Goal: Task Accomplishment & Management: Manage account settings

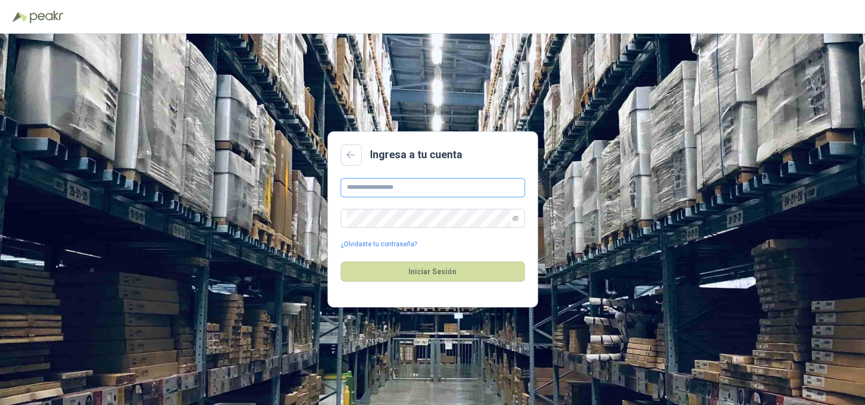
click at [374, 189] on input "text" at bounding box center [433, 187] width 184 height 19
type input "**********"
click at [427, 273] on button "Iniciar Sesión" at bounding box center [433, 271] width 184 height 20
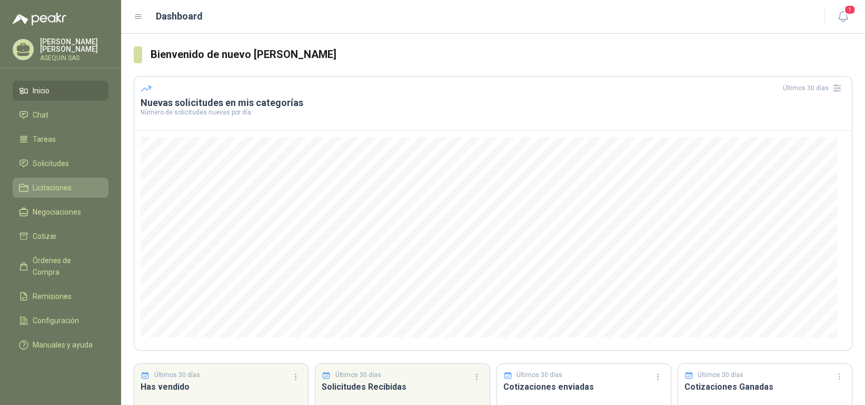
click at [62, 188] on span "Licitaciones" at bounding box center [52, 188] width 39 height 12
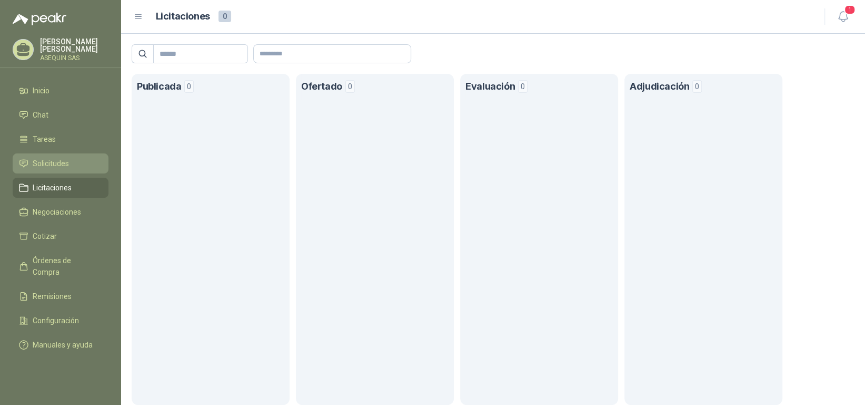
click at [37, 161] on span "Solicitudes" at bounding box center [51, 163] width 36 height 12
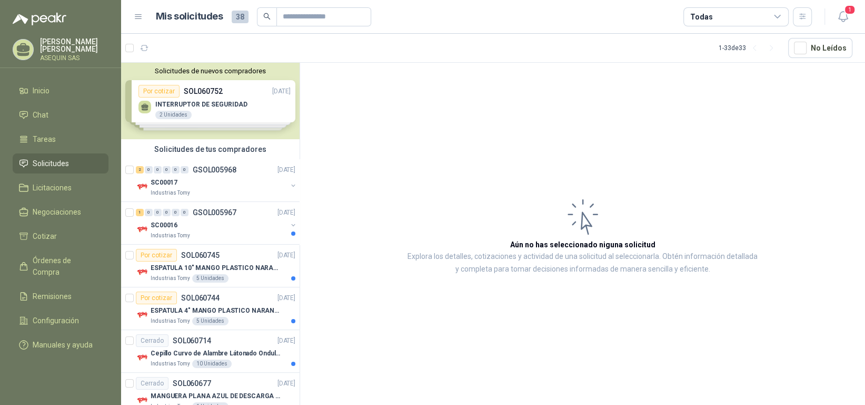
click at [232, 97] on div "Solicitudes de nuevos compradores Por cotizar SOL060752 [DATE] INTERRUPTOR DE S…" at bounding box center [210, 101] width 179 height 76
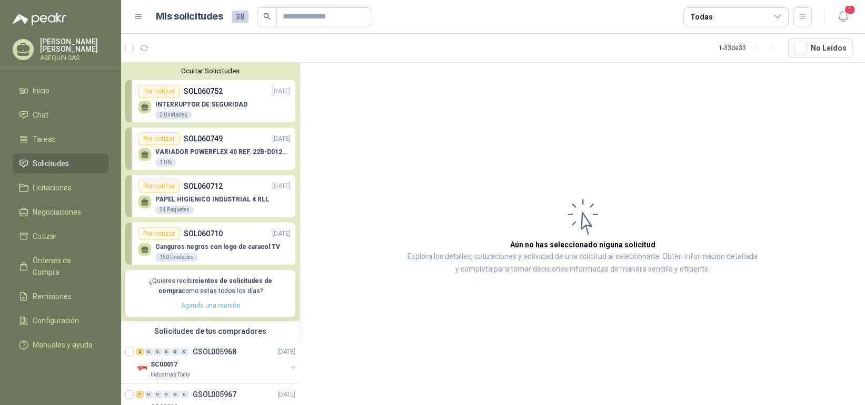
click at [206, 306] on link "Agenda una reunión" at bounding box center [210, 304] width 59 height 7
click at [65, 314] on span "Configuración" at bounding box center [56, 320] width 46 height 12
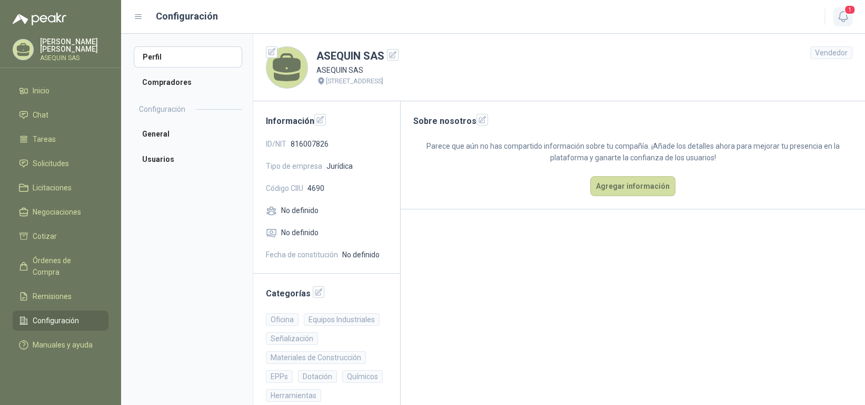
click at [845, 12] on span "1" at bounding box center [850, 10] width 12 height 10
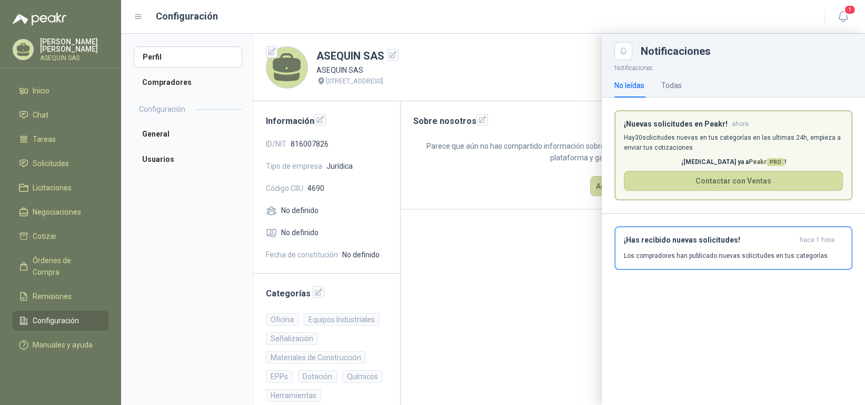
click at [521, 320] on div at bounding box center [493, 219] width 744 height 371
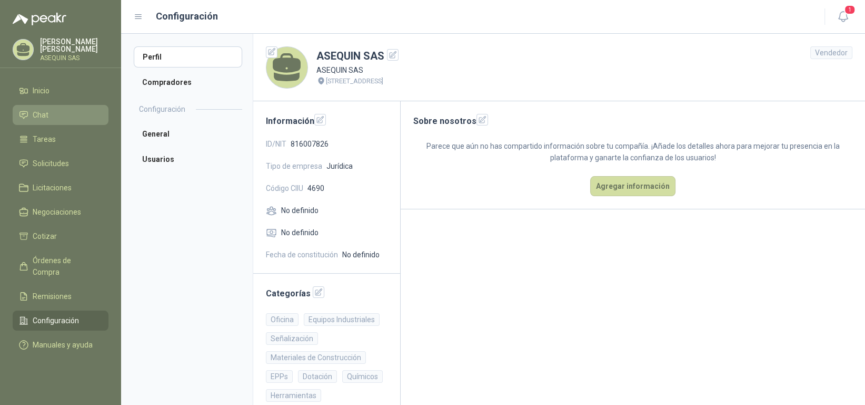
click at [53, 113] on li "Chat" at bounding box center [60, 115] width 83 height 12
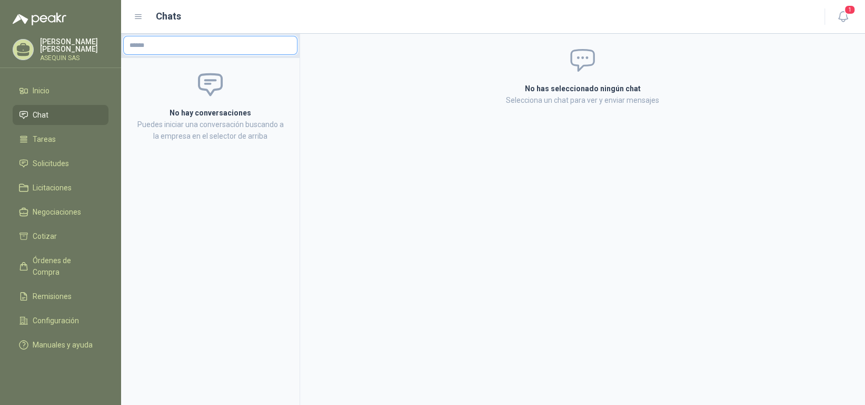
click at [168, 47] on input "text" at bounding box center [210, 45] width 173 height 18
type input "*"
click at [54, 190] on span "Licitaciones" at bounding box center [52, 188] width 39 height 12
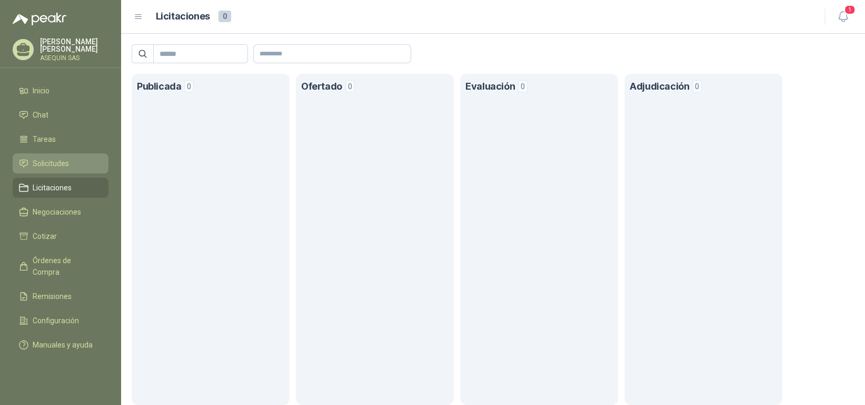
click at [52, 162] on span "Solicitudes" at bounding box center [51, 163] width 36 height 12
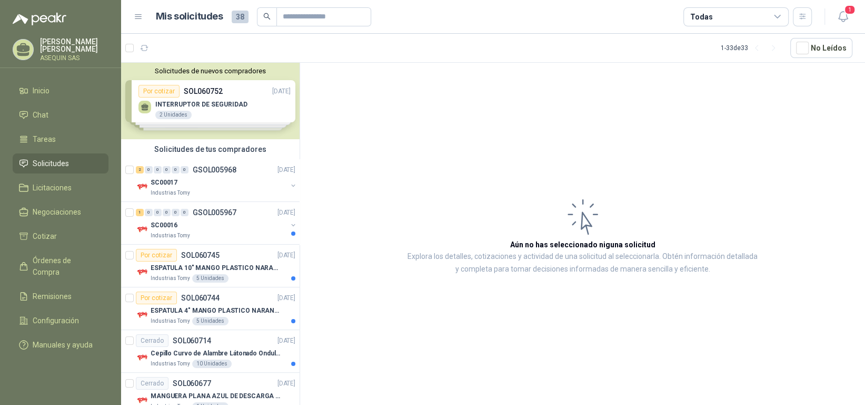
click at [190, 106] on div "Solicitudes de nuevos compradores Por cotizar SOL060752 [DATE] INTERRUPTOR DE S…" at bounding box center [210, 101] width 179 height 76
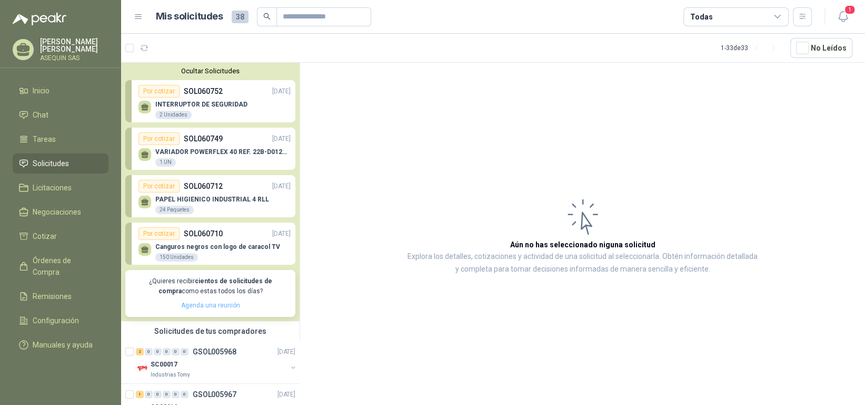
click at [218, 306] on link "Agenda una reunión" at bounding box center [210, 304] width 59 height 7
click at [845, 14] on button "1" at bounding box center [843, 16] width 19 height 19
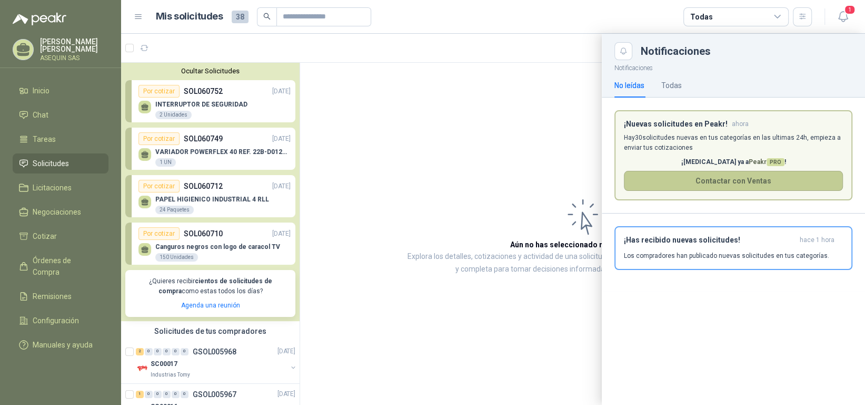
click at [739, 183] on button "Contactar con Ventas" at bounding box center [733, 181] width 219 height 20
click at [675, 83] on div "Todas" at bounding box center [672, 86] width 21 height 12
click at [623, 84] on div "No leídas" at bounding box center [630, 86] width 30 height 12
click at [777, 17] on icon at bounding box center [777, 16] width 9 height 9
click at [801, 66] on p "Notificaciones" at bounding box center [733, 66] width 263 height 13
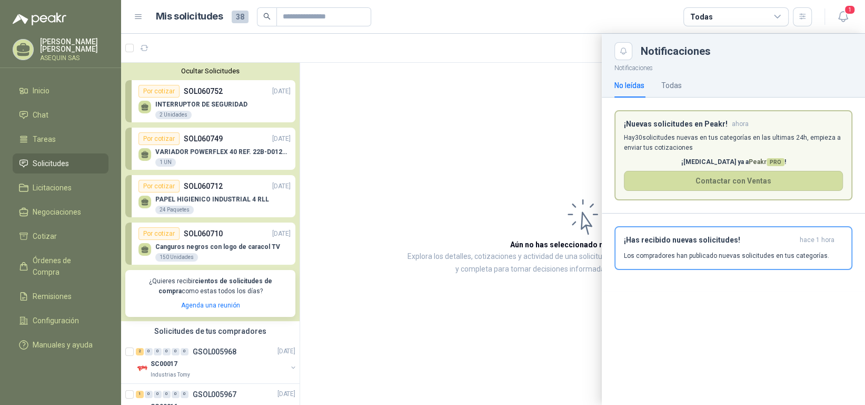
click at [781, 16] on icon at bounding box center [777, 16] width 9 height 9
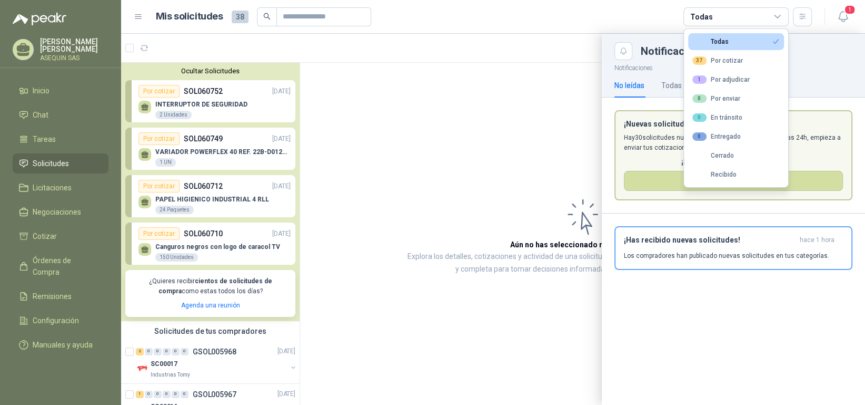
click at [434, 131] on div at bounding box center [493, 219] width 744 height 371
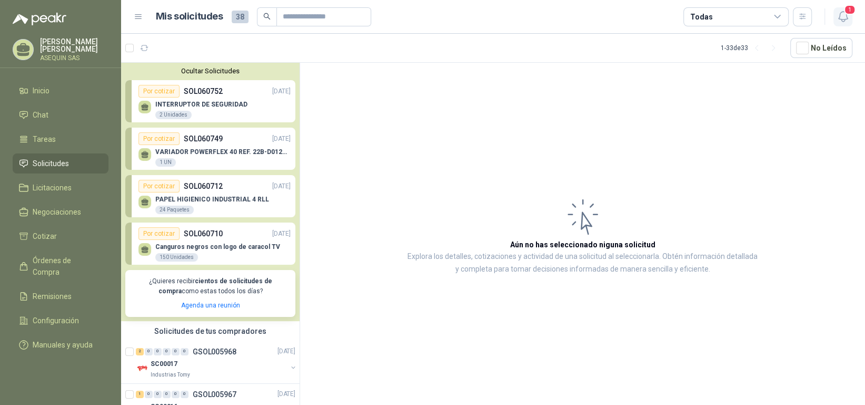
click at [843, 14] on icon "button" at bounding box center [843, 16] width 13 height 13
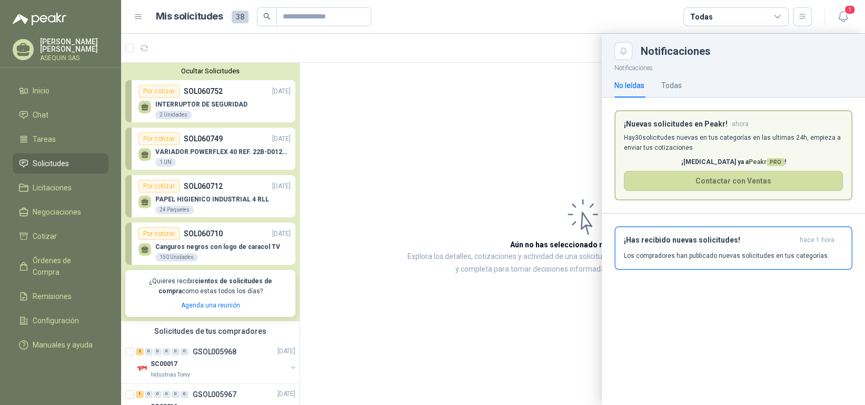
click at [749, 161] on span "Peakr PRO" at bounding box center [767, 161] width 36 height 7
click at [723, 178] on button "Contactar con Ventas" at bounding box center [733, 181] width 219 height 20
click at [161, 90] on div at bounding box center [493, 219] width 744 height 371
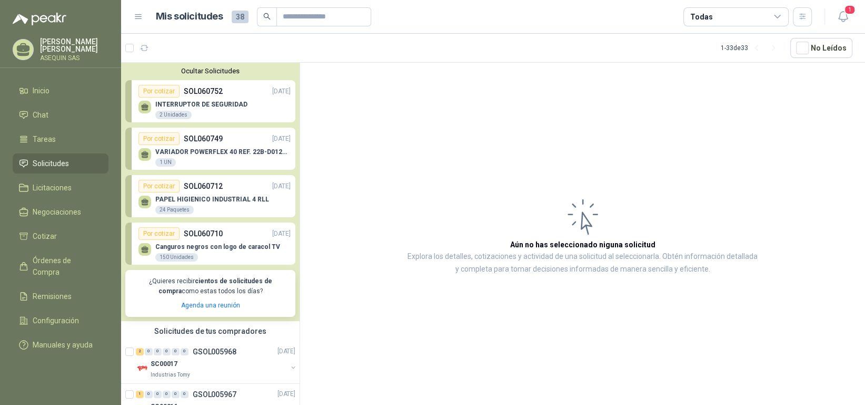
click at [161, 91] on div "Por cotizar" at bounding box center [159, 91] width 41 height 13
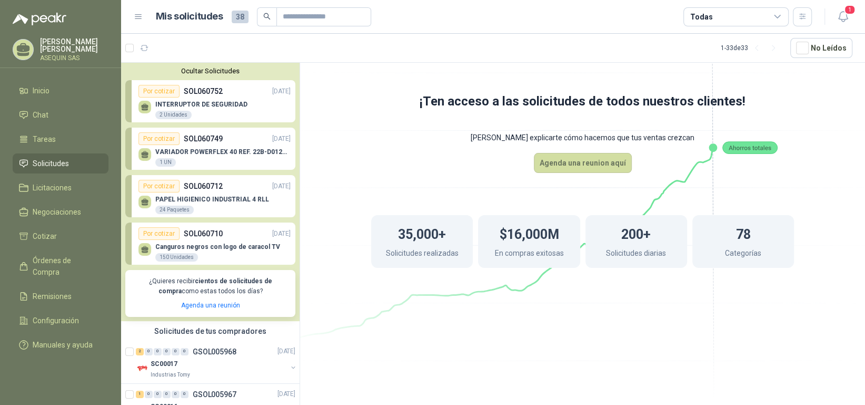
click at [161, 91] on div "Por cotizar" at bounding box center [159, 91] width 41 height 13
click at [143, 48] on icon "button" at bounding box center [144, 48] width 9 height 9
click at [846, 11] on span "1" at bounding box center [850, 10] width 12 height 10
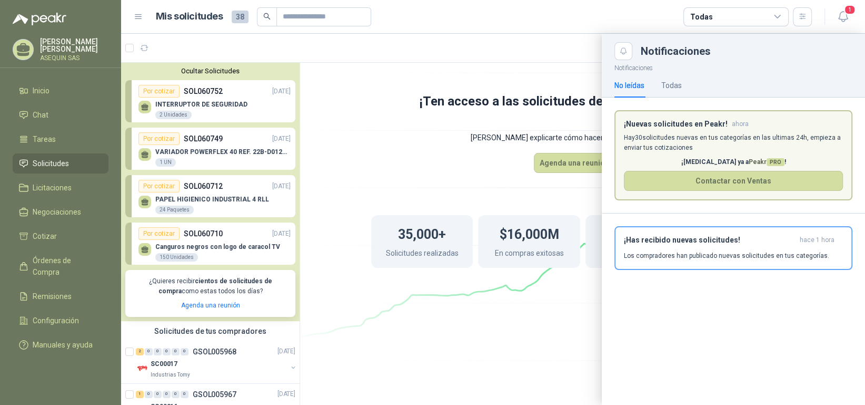
click at [387, 100] on div at bounding box center [493, 219] width 744 height 371
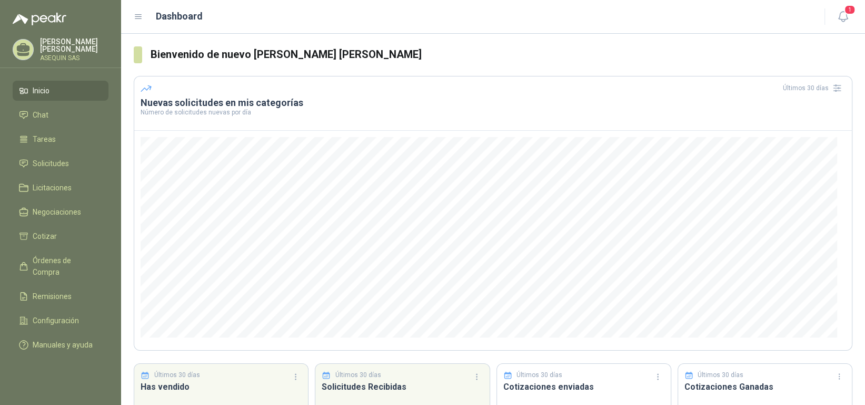
click at [141, 17] on icon at bounding box center [138, 16] width 9 height 9
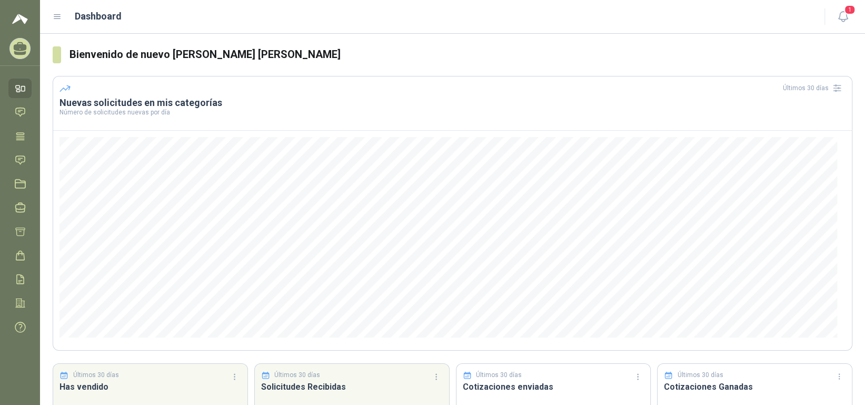
click at [54, 12] on icon at bounding box center [57, 16] width 9 height 9
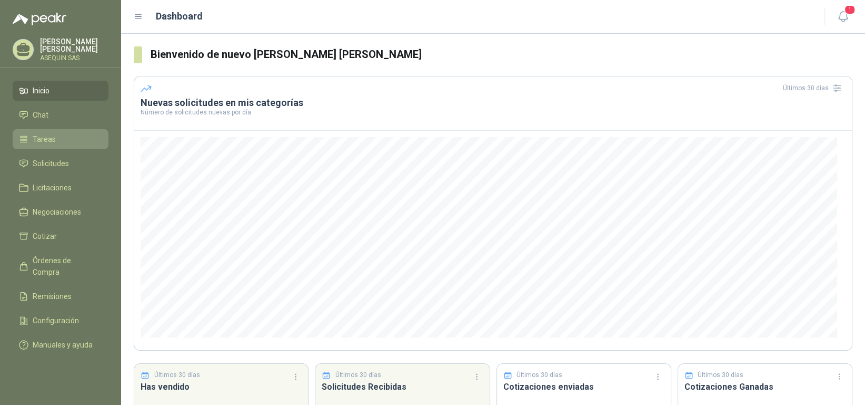
click at [60, 141] on li "Tareas" at bounding box center [60, 139] width 83 height 12
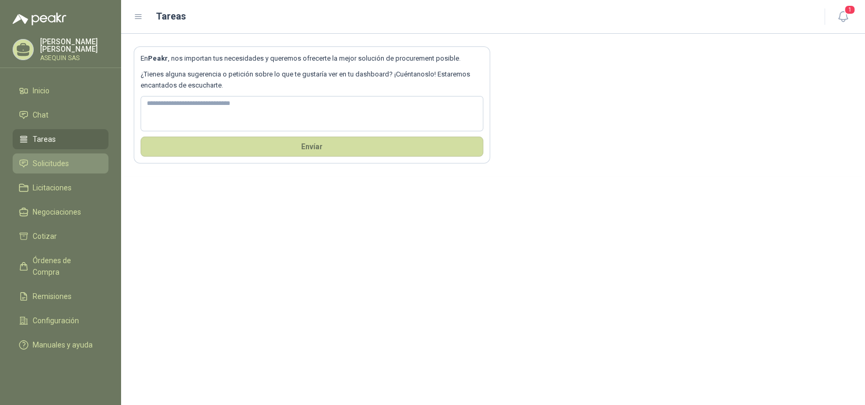
click at [24, 160] on icon at bounding box center [23, 163] width 7 height 7
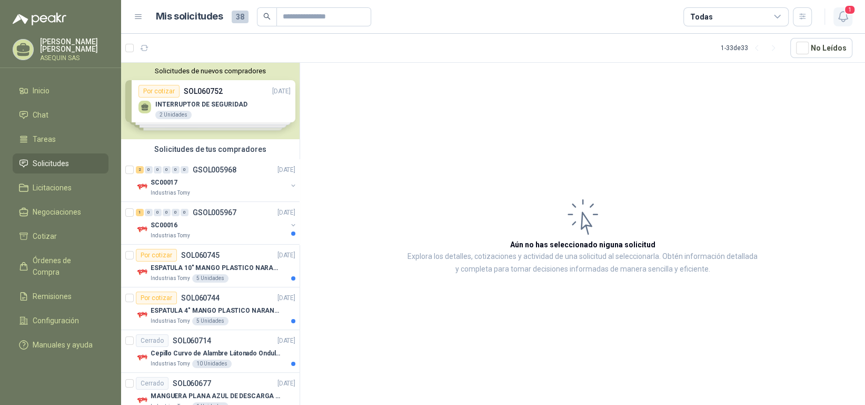
click at [841, 13] on icon "button" at bounding box center [843, 16] width 13 height 13
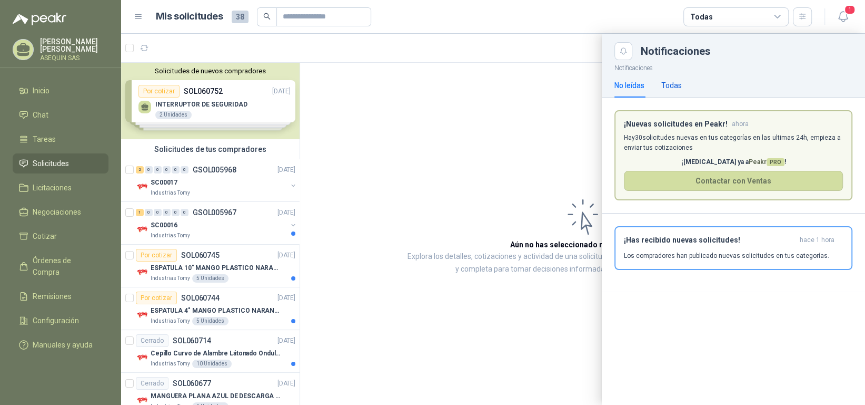
click at [671, 80] on div "Todas" at bounding box center [672, 86] width 21 height 12
click at [837, 10] on icon "button" at bounding box center [843, 16] width 13 height 13
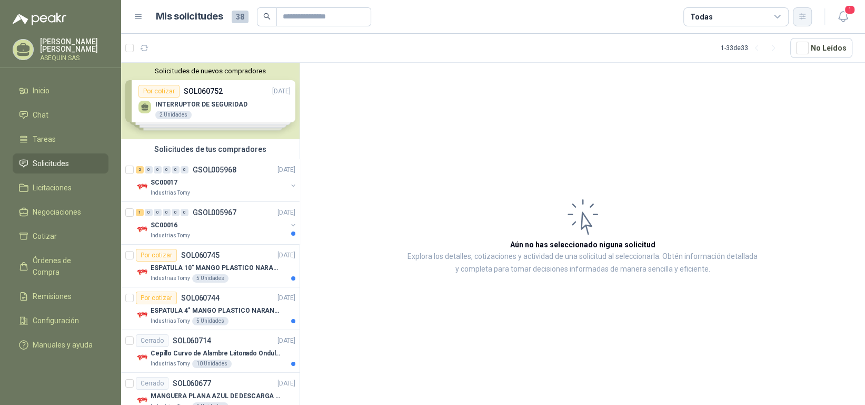
click at [802, 16] on icon "button" at bounding box center [803, 16] width 9 height 9
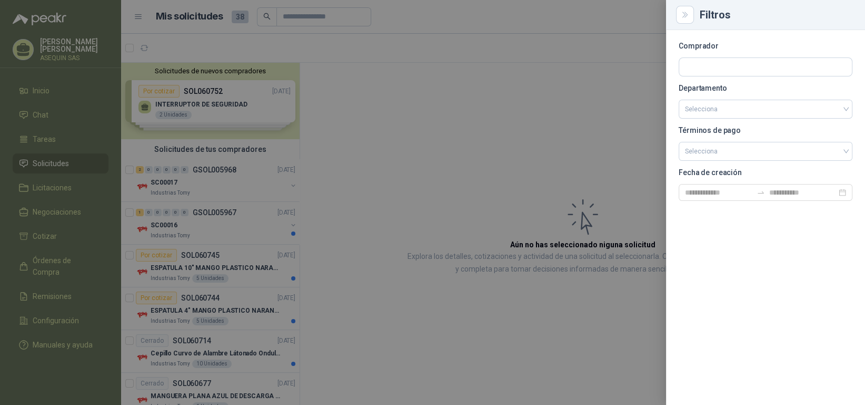
click at [641, 97] on div at bounding box center [432, 202] width 865 height 405
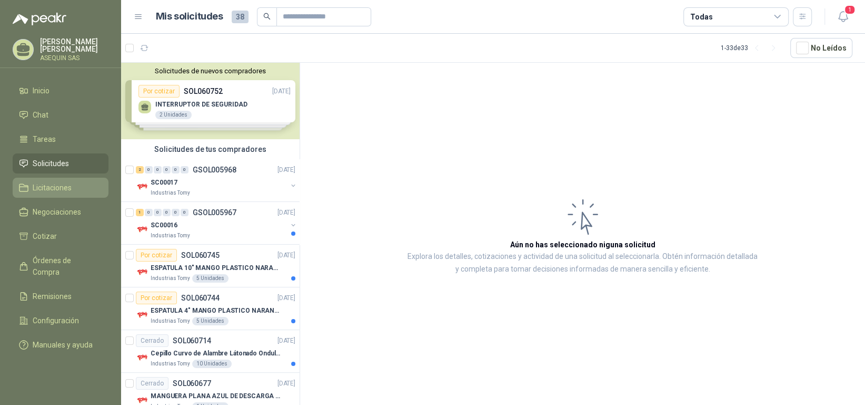
click at [62, 185] on span "Licitaciones" at bounding box center [52, 188] width 39 height 12
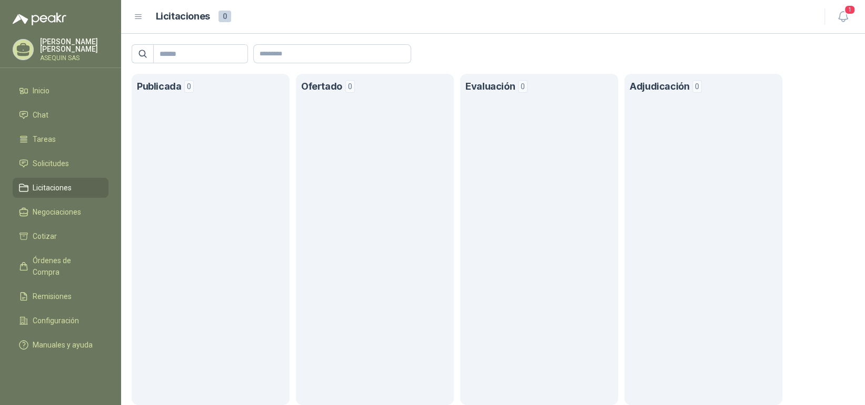
click at [139, 17] on icon at bounding box center [138, 16] width 9 height 9
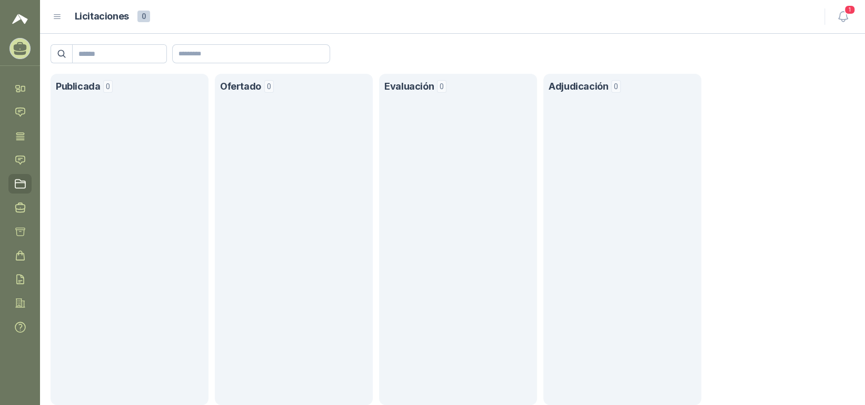
click at [58, 15] on icon at bounding box center [57, 16] width 9 height 9
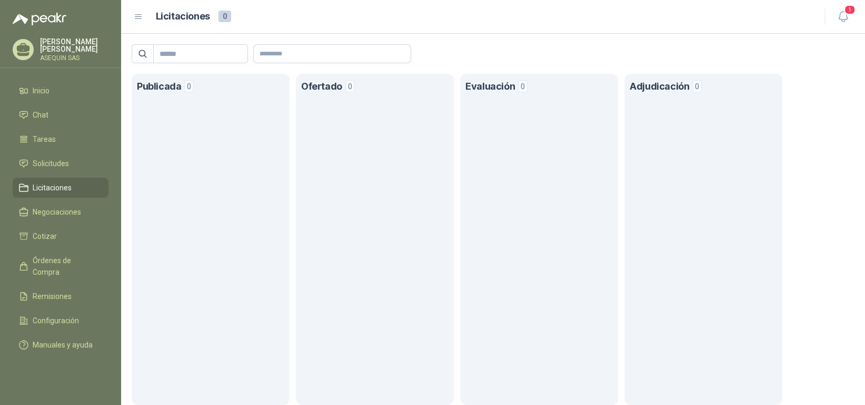
click at [257, 16] on article "Licitaciones 0" at bounding box center [484, 16] width 657 height 15
